Goal: Information Seeking & Learning: Learn about a topic

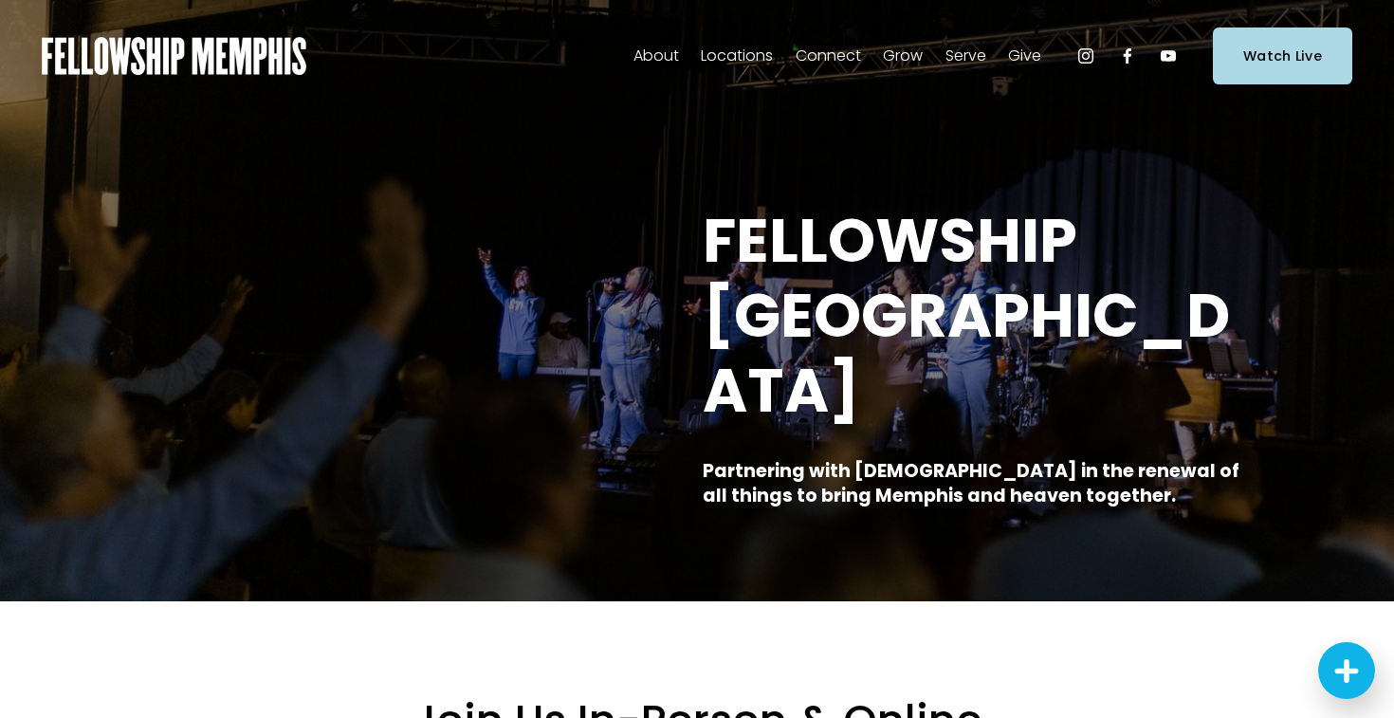
click at [0, 0] on span "Sermons" at bounding box center [0, 0] width 0 height 0
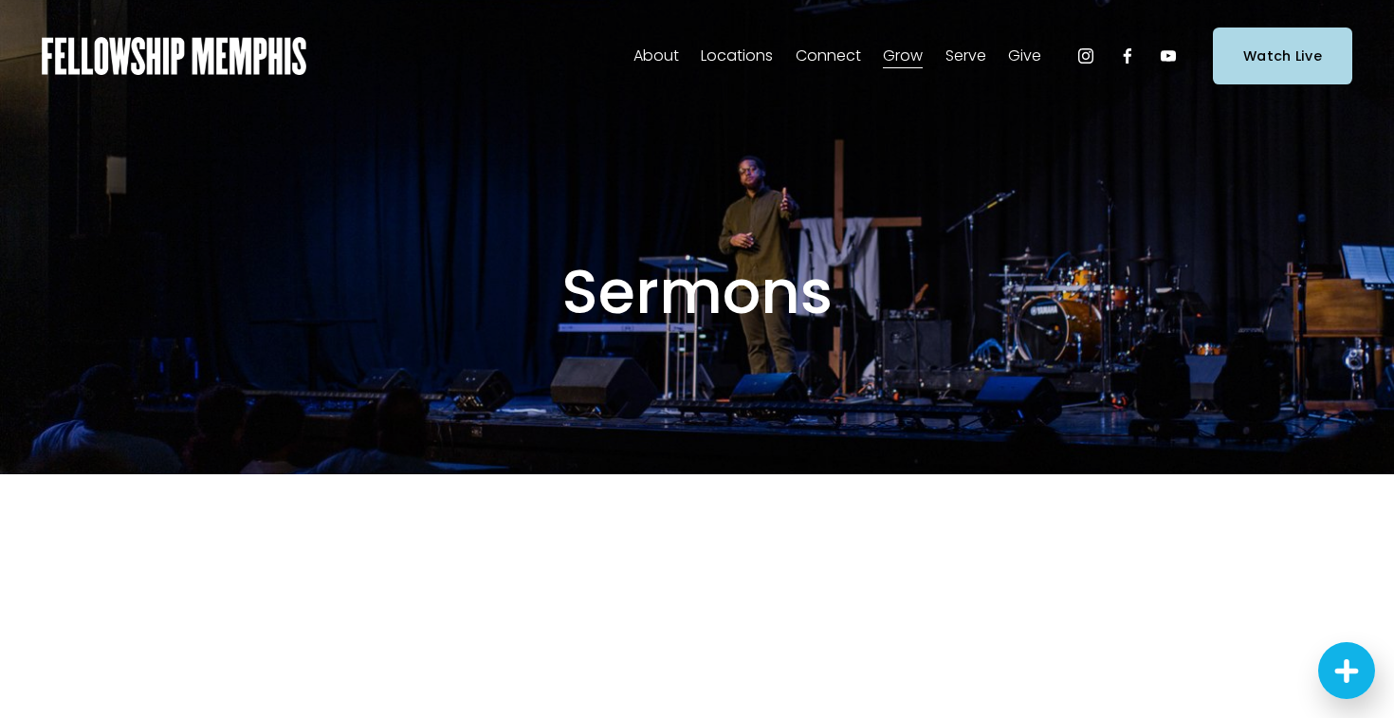
click at [0, 0] on span "Sermons" at bounding box center [0, 0] width 0 height 0
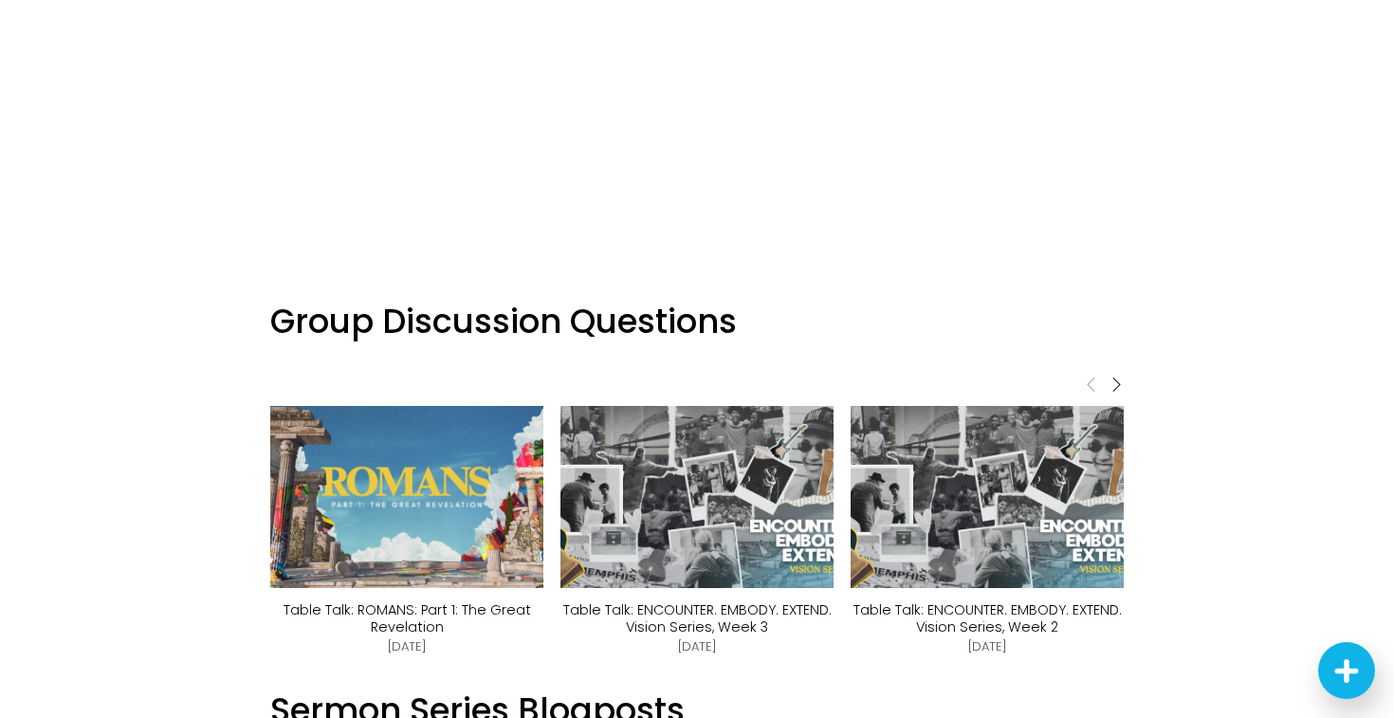
scroll to position [822, 0]
click at [474, 431] on img at bounding box center [406, 498] width 323 height 182
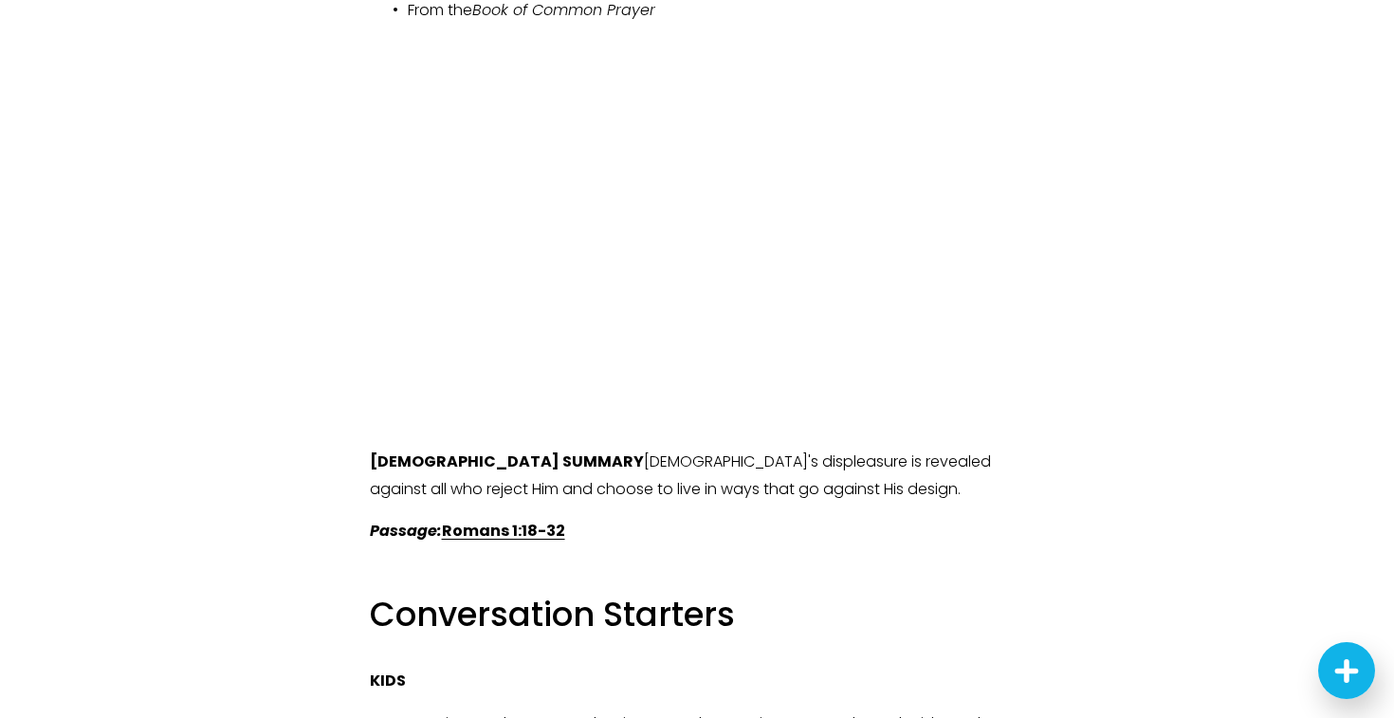
scroll to position [2374, 0]
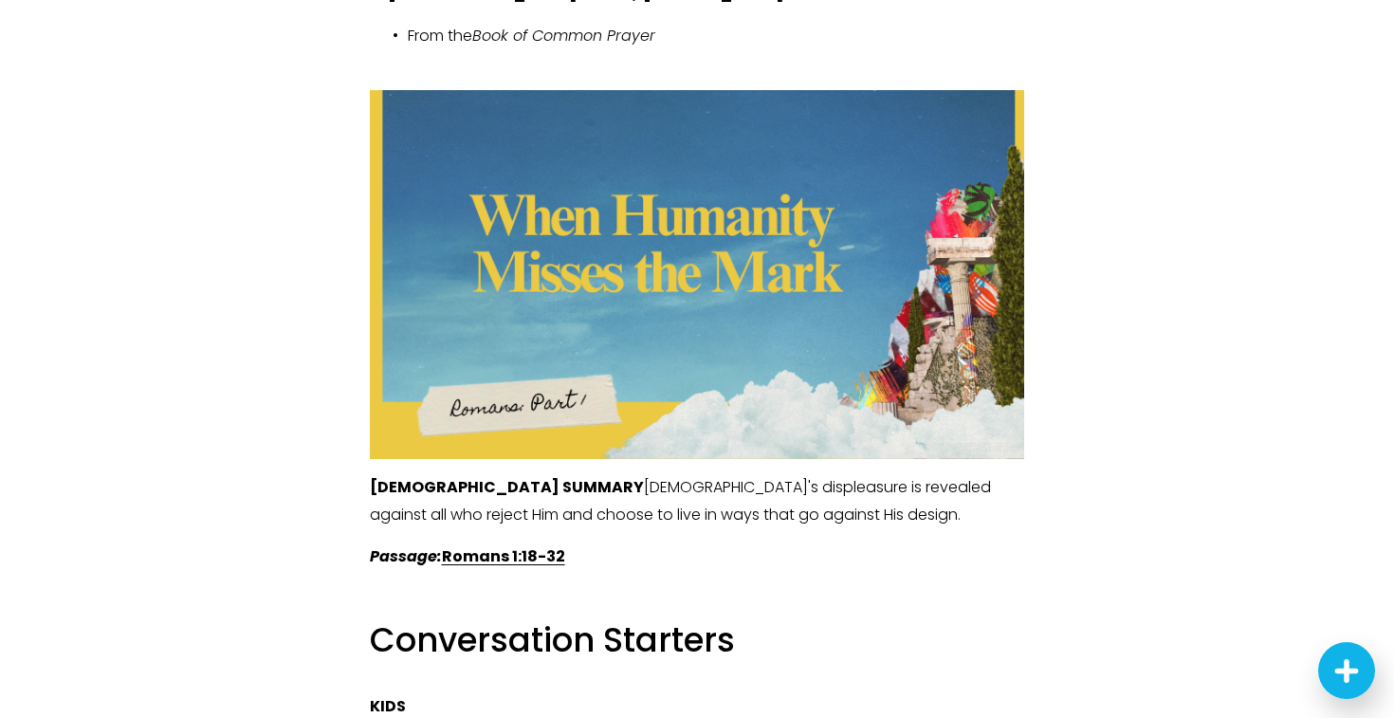
click at [472, 545] on strong "Romans 1:18-32" at bounding box center [503, 556] width 123 height 22
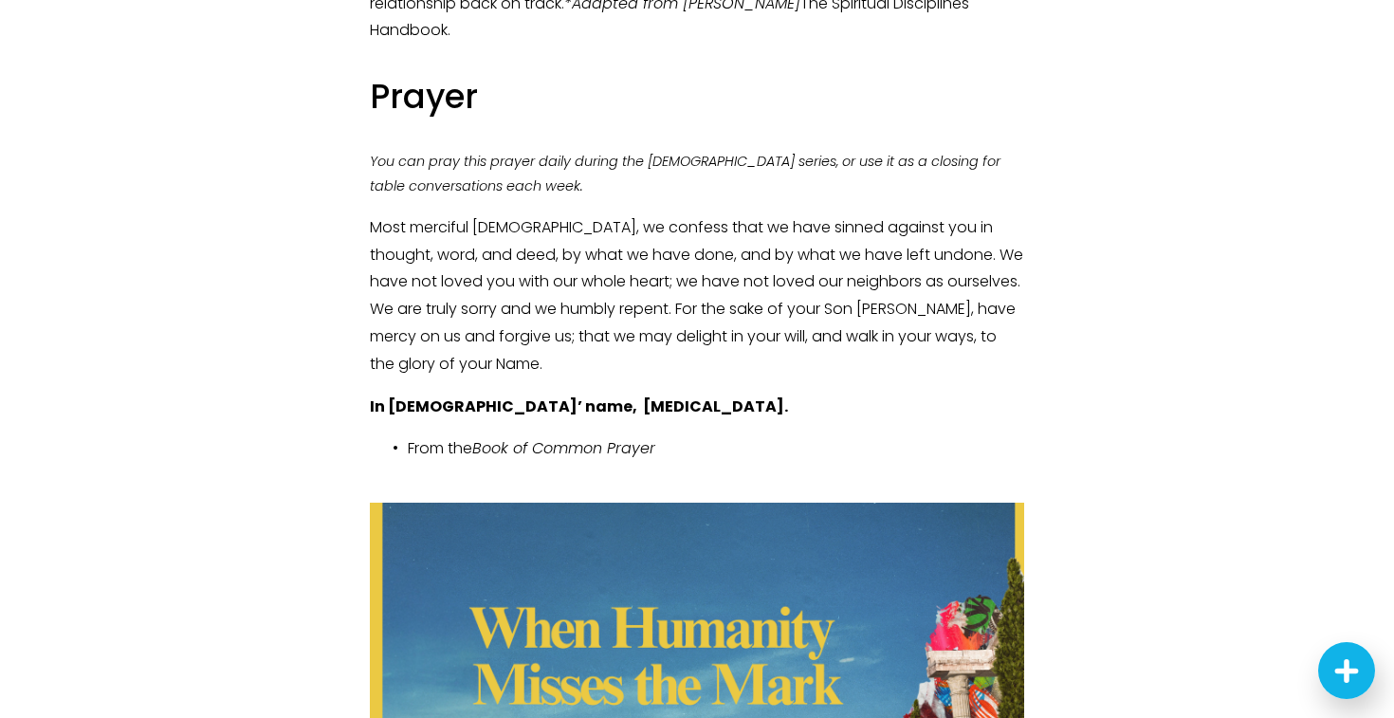
scroll to position [1960, 0]
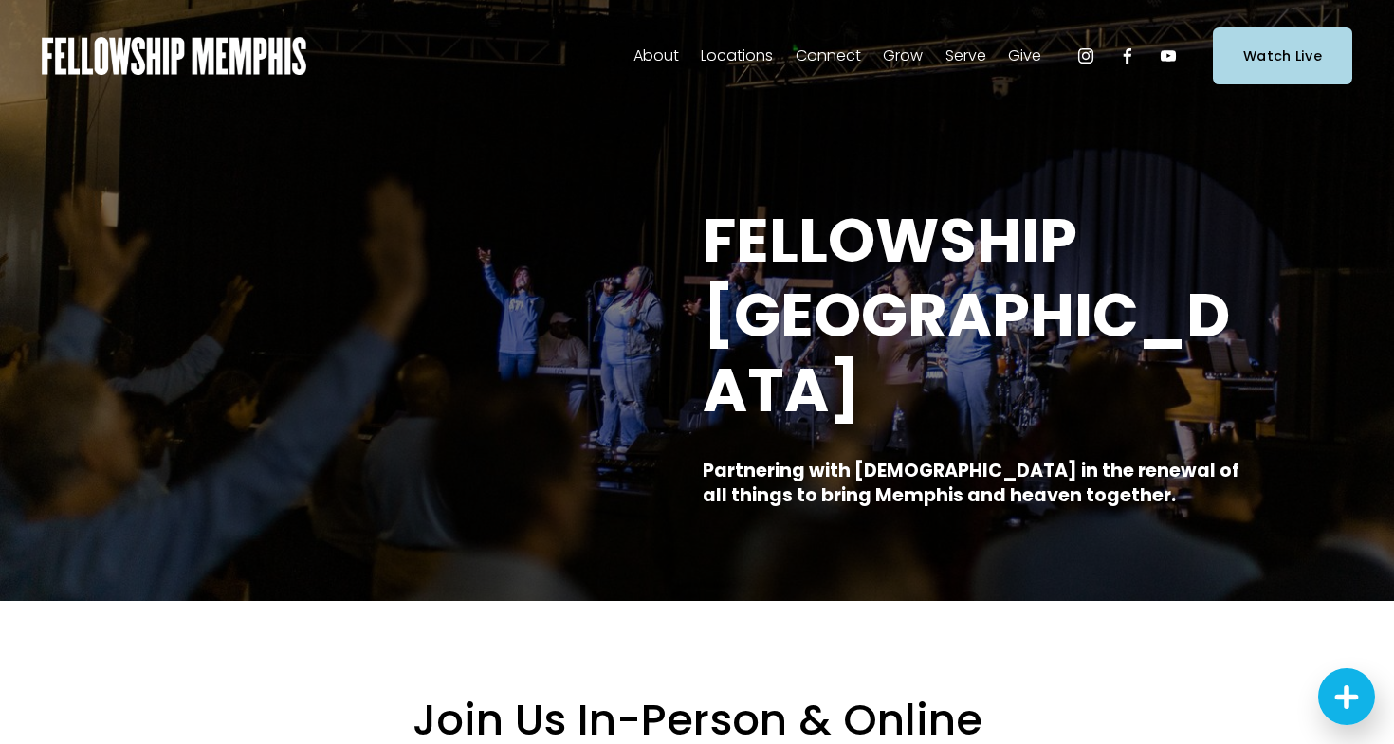
click at [665, 55] on span "About" at bounding box center [656, 57] width 46 height 28
click at [0, 0] on span "Staff" at bounding box center [0, 0] width 0 height 0
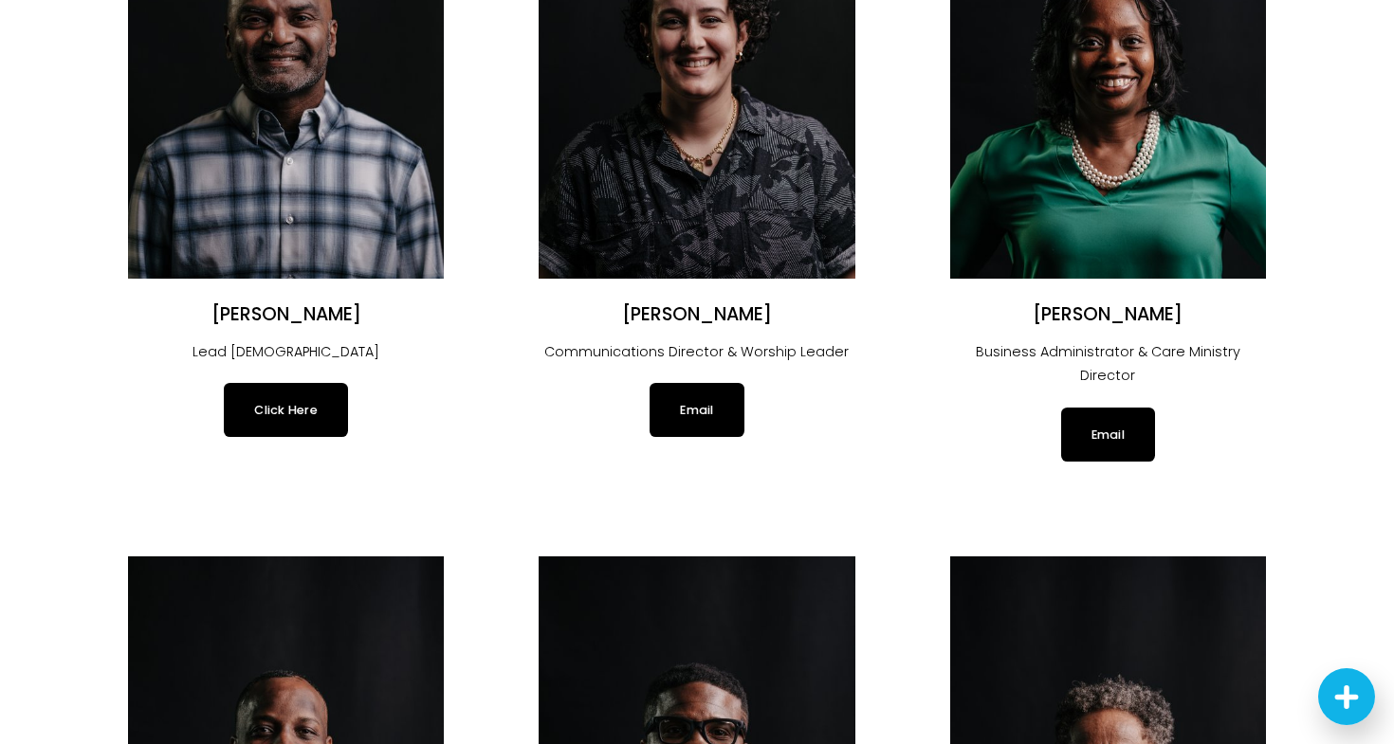
scroll to position [351, 0]
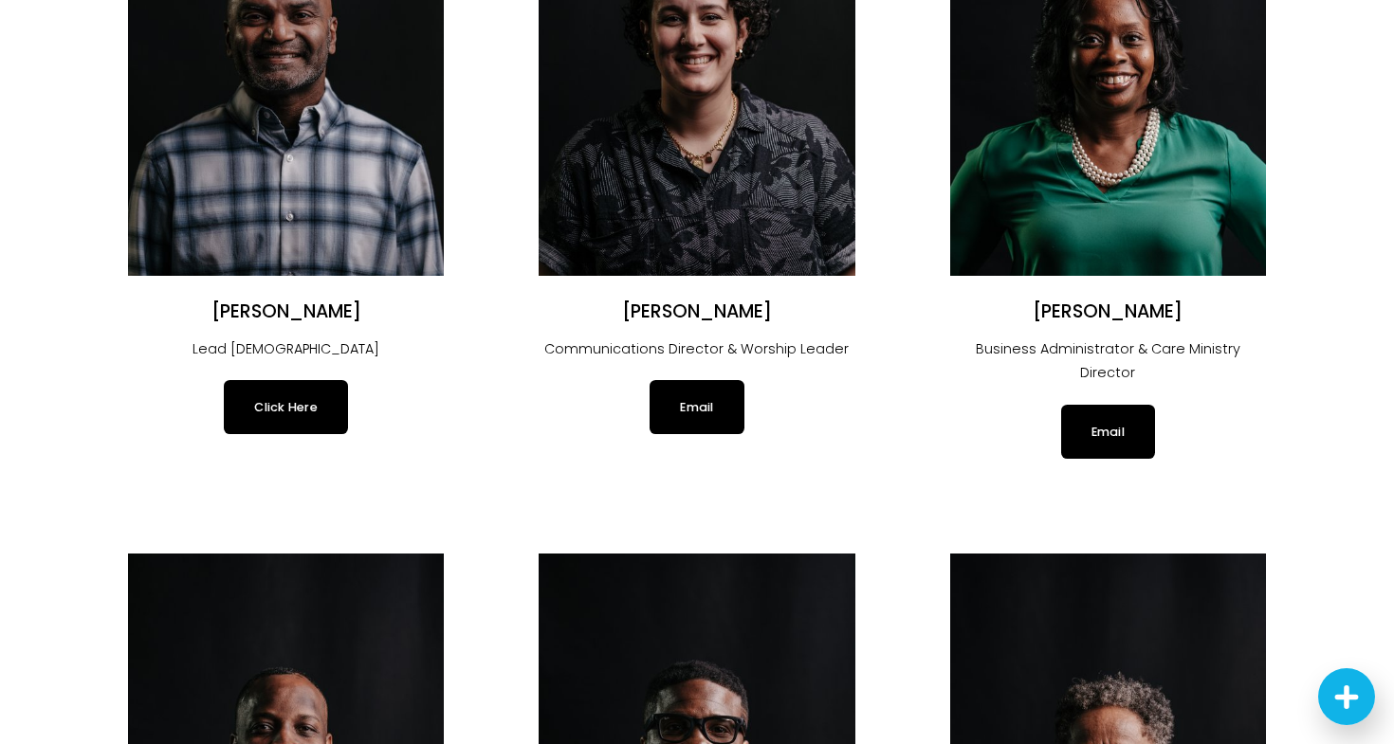
click at [319, 393] on link "Click Here" at bounding box center [286, 406] width 124 height 53
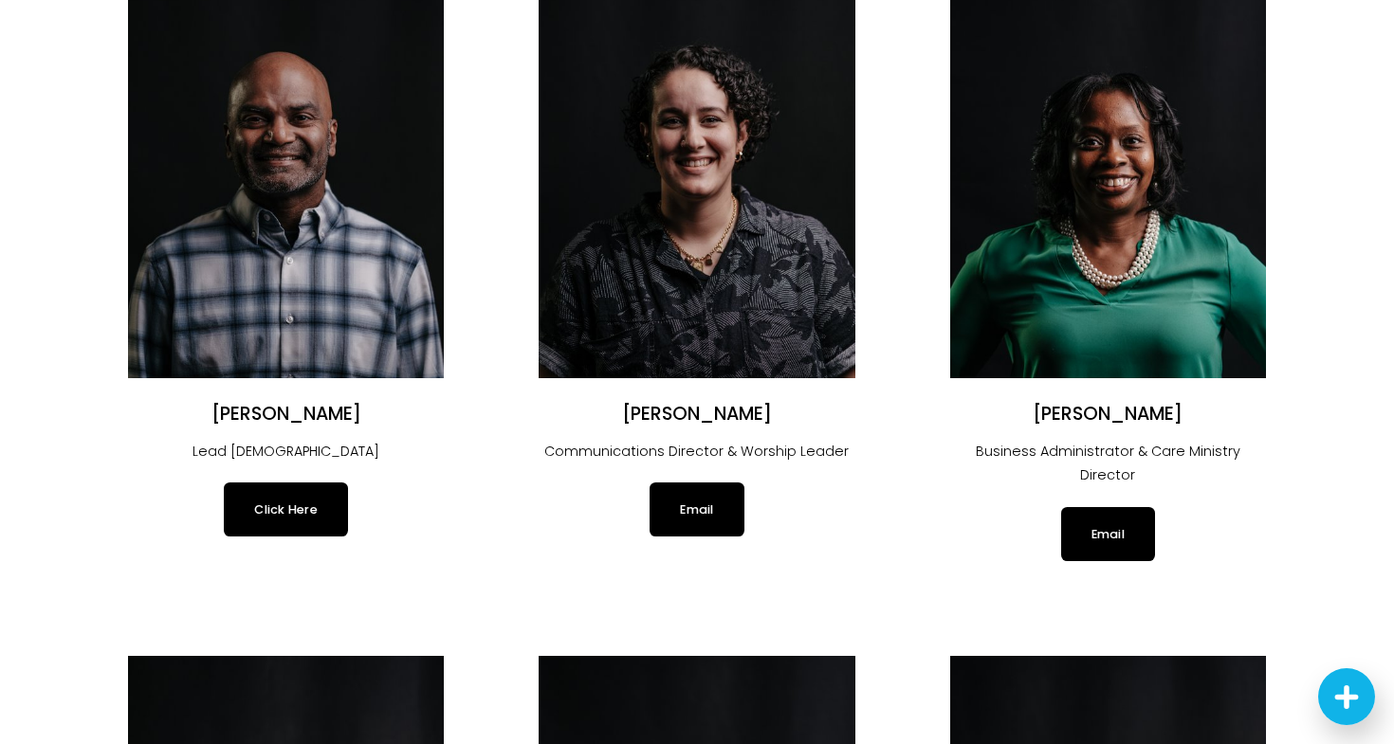
scroll to position [250, 0]
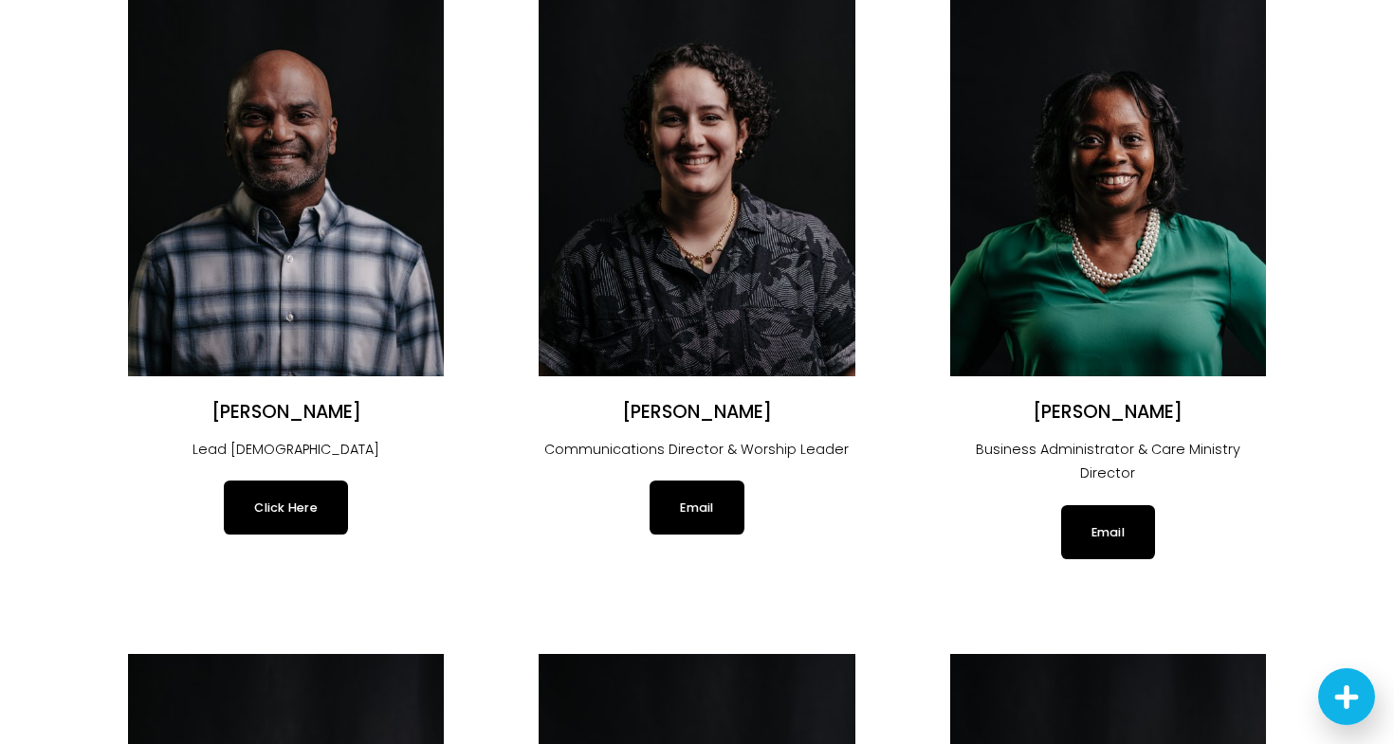
click at [273, 515] on link "Click Here" at bounding box center [286, 507] width 124 height 53
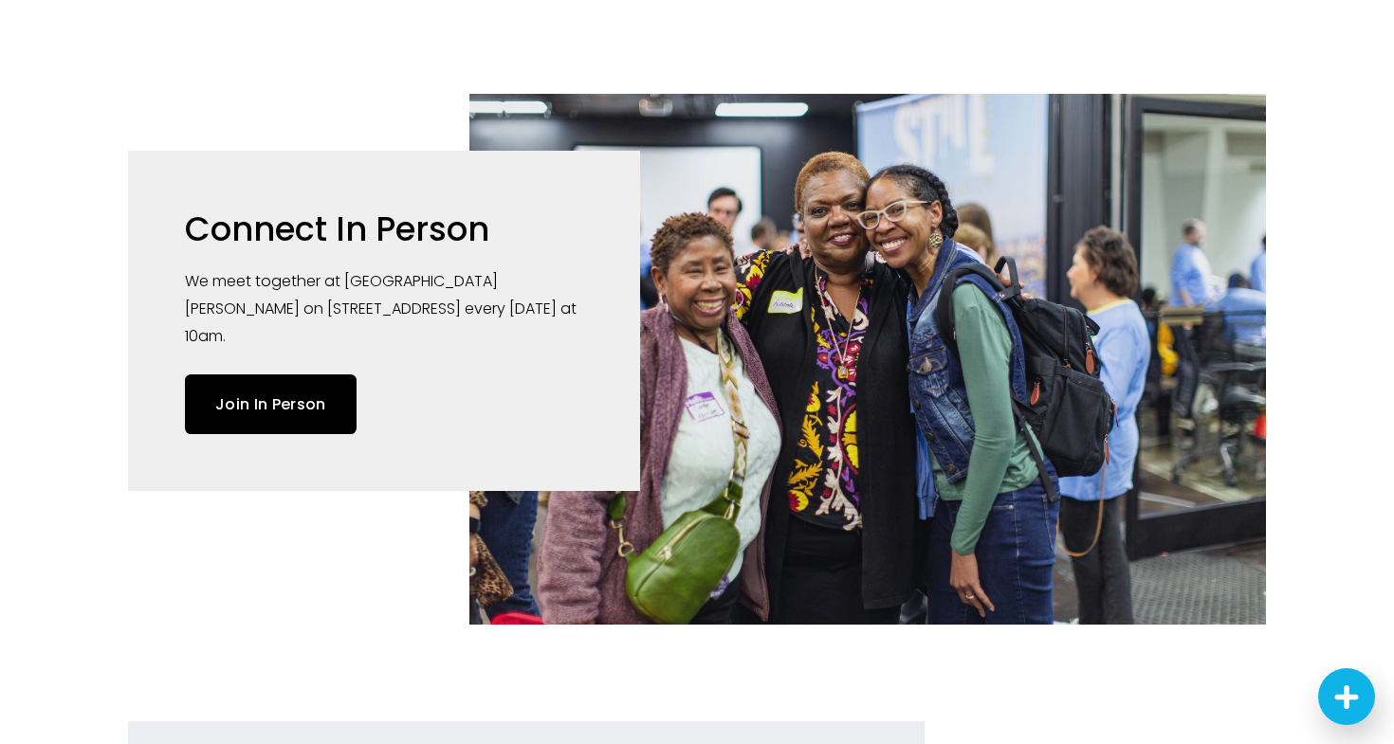
scroll to position [752, 0]
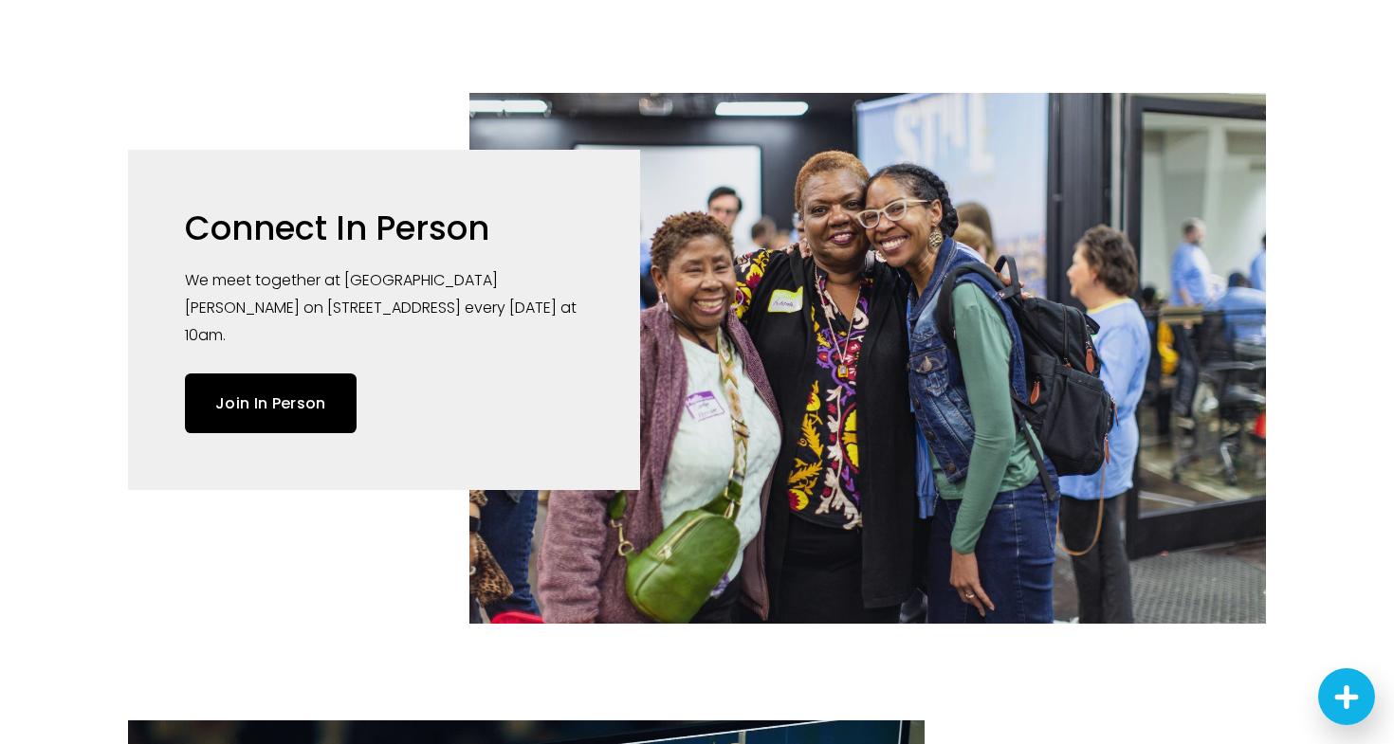
click at [322, 374] on link "Join In Person" at bounding box center [271, 404] width 172 height 60
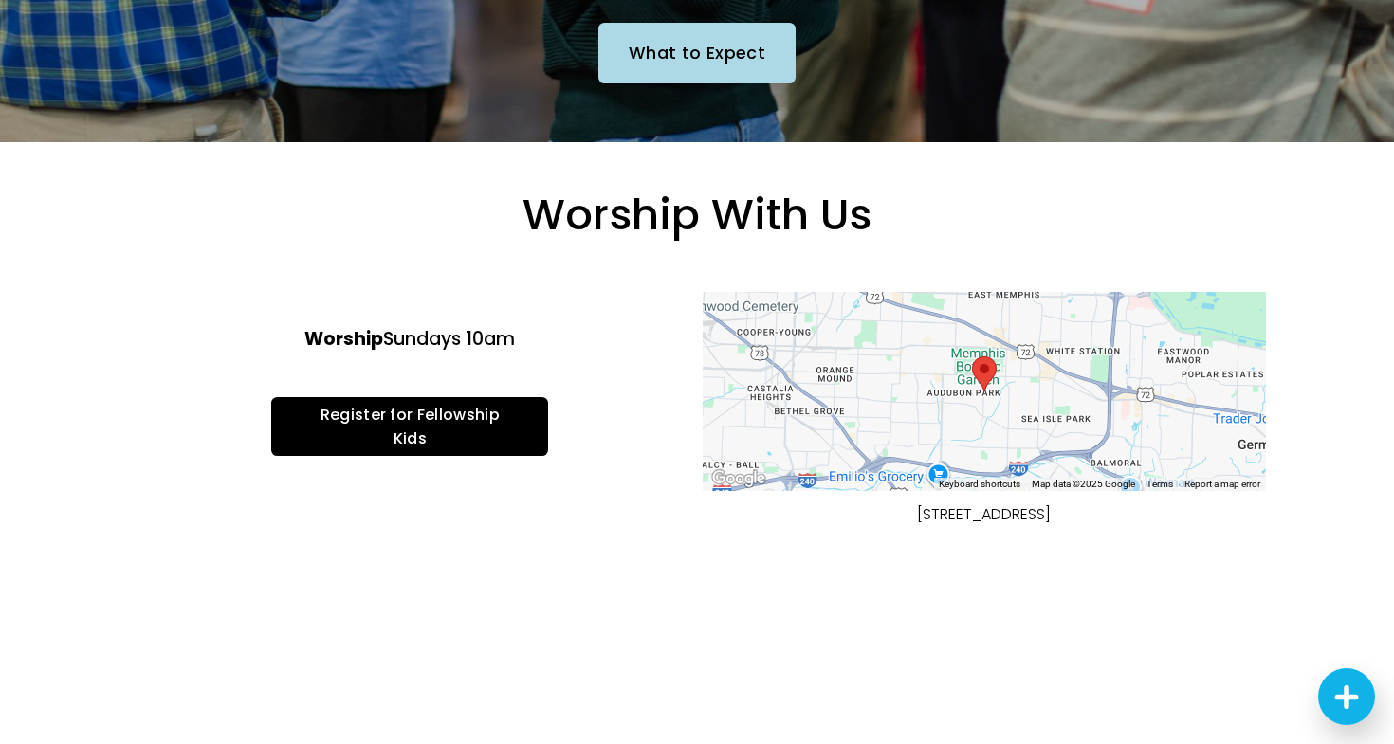
scroll to position [378, 0]
